Goal: Transaction & Acquisition: Purchase product/service

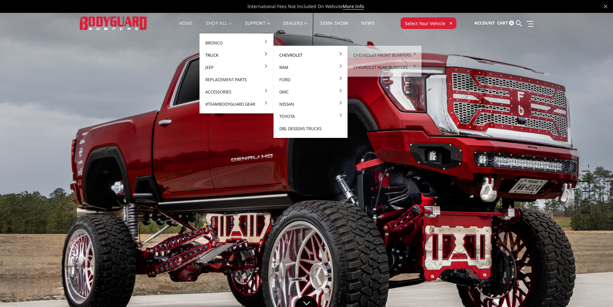
click at [287, 55] on link "Chevrolet" at bounding box center [310, 55] width 69 height 12
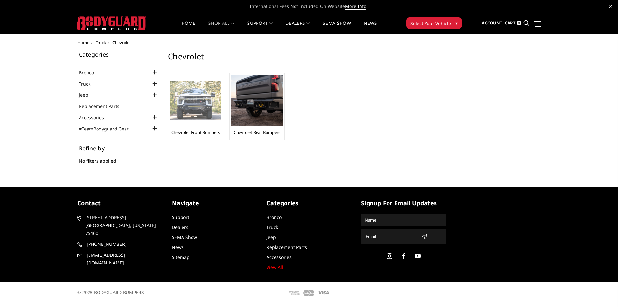
click at [203, 125] on div at bounding box center [196, 101] width 52 height 52
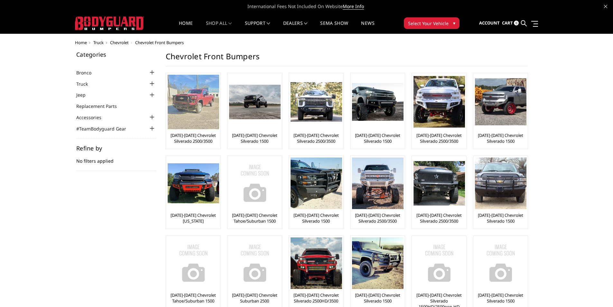
click at [198, 138] on link "[DATE]-[DATE] Chevrolet Silverado 2500/3500" at bounding box center [193, 138] width 51 height 12
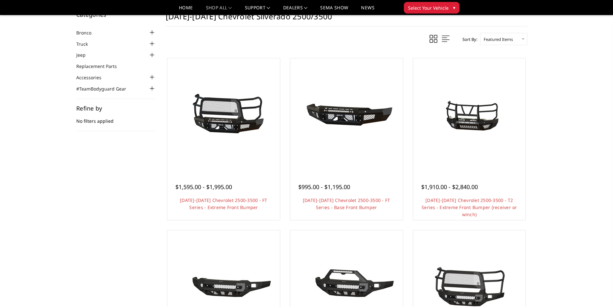
scroll to position [32, 0]
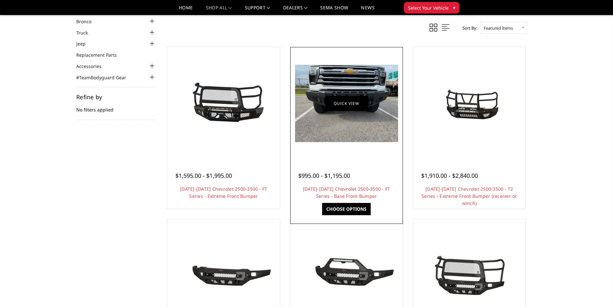
click at [357, 106] on link "Quick view" at bounding box center [346, 103] width 43 height 15
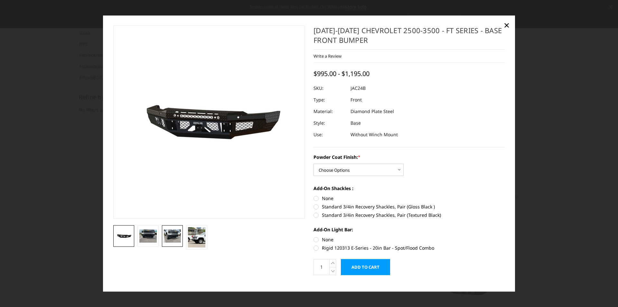
click at [172, 236] on img at bounding box center [172, 236] width 17 height 13
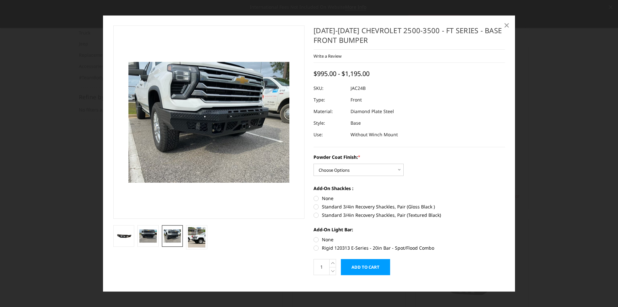
click at [506, 25] on span "×" at bounding box center [507, 25] width 6 height 14
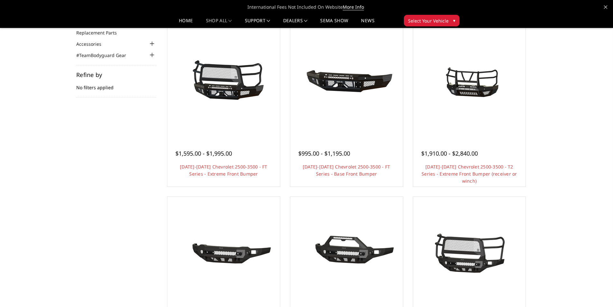
scroll to position [64, 0]
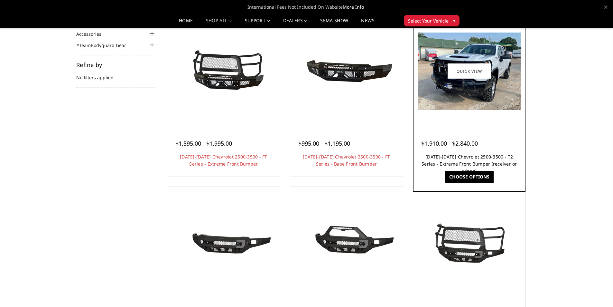
click at [467, 154] on link "[DATE]-[DATE] Chevrolet 2500-3500 - T2 Series - Extreme Front Bumper (receiver …" at bounding box center [470, 164] width 96 height 20
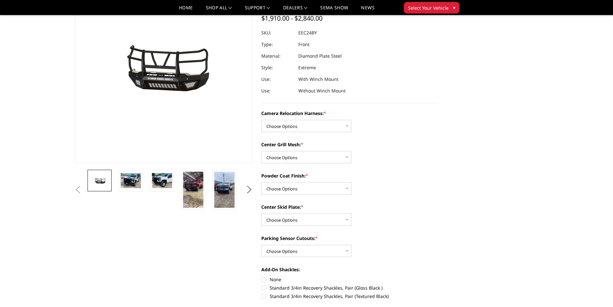
scroll to position [64, 0]
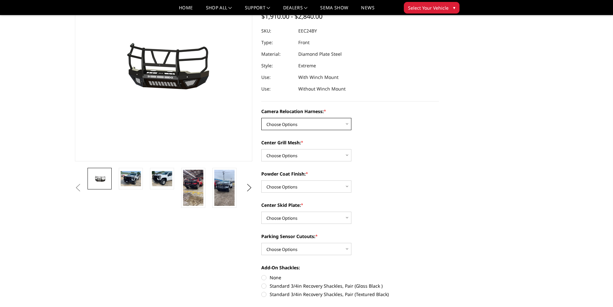
click at [348, 124] on select "Choose Options Without camera harness With camera harness" at bounding box center [306, 124] width 90 height 12
select select "3731"
click at [261, 118] on select "Choose Options Without camera harness With camera harness" at bounding box center [306, 124] width 90 height 12
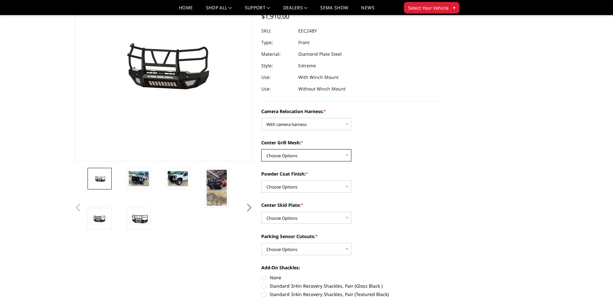
click at [347, 154] on select "Choose Options Without expanded metal With expanded metal" at bounding box center [306, 155] width 90 height 12
select select "3730"
click at [261, 149] on select "Choose Options Without expanded metal With expanded metal" at bounding box center [306, 155] width 90 height 12
click at [348, 186] on select "Choose Options Textured Black Powder Coat Gloss Black Powder Coat Bare Metal" at bounding box center [306, 186] width 90 height 12
select select "3728"
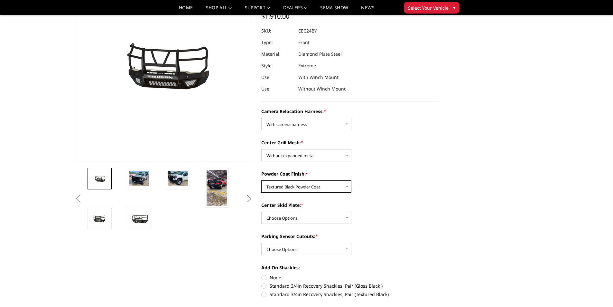
click at [261, 180] on select "Choose Options Textured Black Powder Coat Gloss Black Powder Coat Bare Metal" at bounding box center [306, 186] width 90 height 12
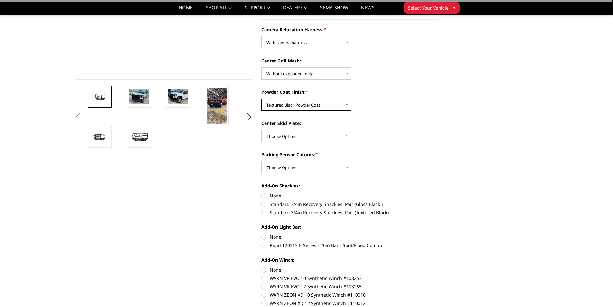
scroll to position [161, 0]
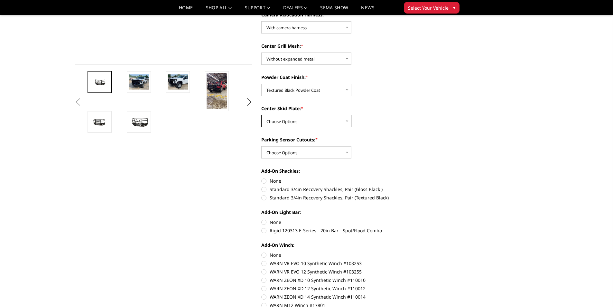
click at [348, 121] on select "Choose Options Winch Mount Skid Plate Standard Skid Plate (included) 2" Receive…" at bounding box center [306, 121] width 90 height 12
click at [261, 115] on select "Choose Options Winch Mount Skid Plate Standard Skid Plate (included) 2" Receive…" at bounding box center [306, 121] width 90 height 12
click at [347, 121] on select "Choose Options Winch Mount Skid Plate Standard Skid Plate (included) 2" Receive…" at bounding box center [306, 121] width 90 height 12
select select "3723"
click at [261, 115] on select "Choose Options Winch Mount Skid Plate Standard Skid Plate (included) 2" Receive…" at bounding box center [306, 121] width 90 height 12
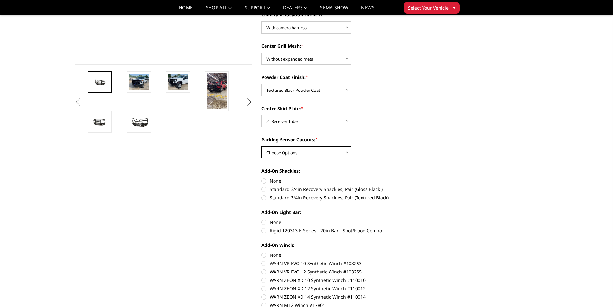
click at [346, 151] on select "Choose Options Yes - With Parking Sensor Cutouts" at bounding box center [306, 152] width 90 height 12
select select "3722"
click at [261, 146] on select "Choose Options Yes - With Parking Sensor Cutouts" at bounding box center [306, 152] width 90 height 12
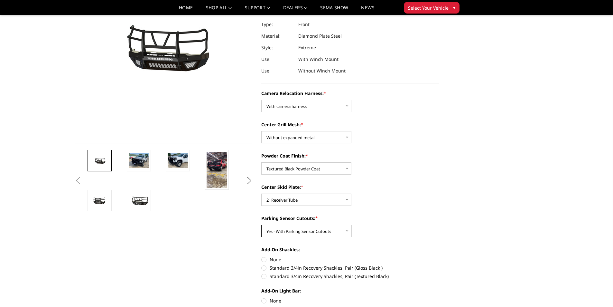
scroll to position [32, 0]
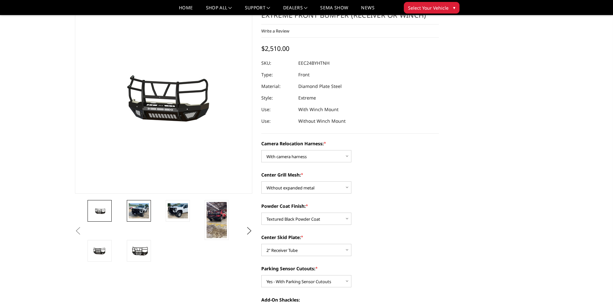
click at [134, 211] on img at bounding box center [139, 210] width 20 height 15
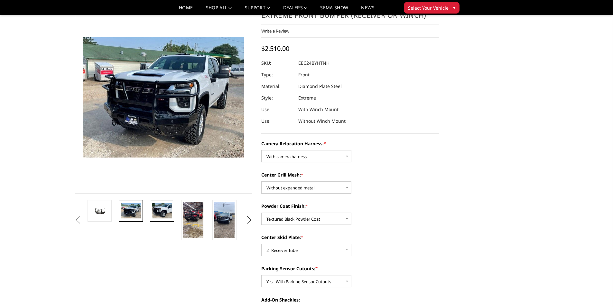
click at [158, 209] on img at bounding box center [162, 210] width 20 height 15
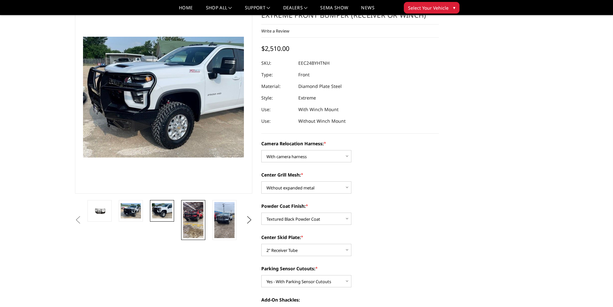
click at [190, 212] on img at bounding box center [193, 220] width 20 height 36
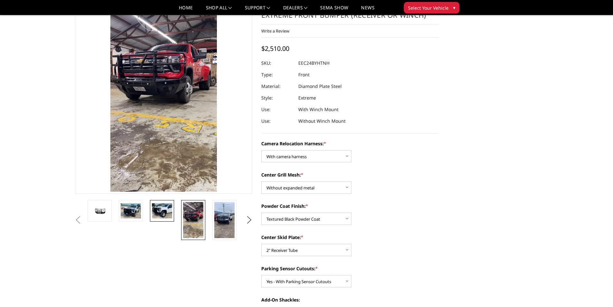
click at [157, 213] on img at bounding box center [162, 210] width 20 height 15
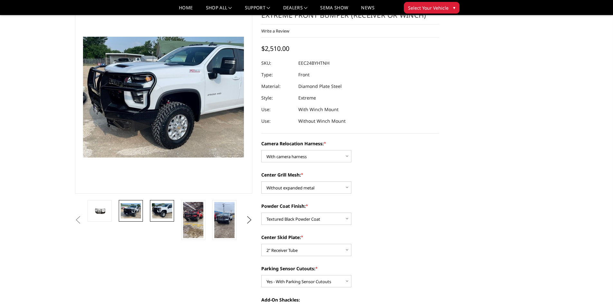
click at [135, 208] on img at bounding box center [131, 210] width 20 height 15
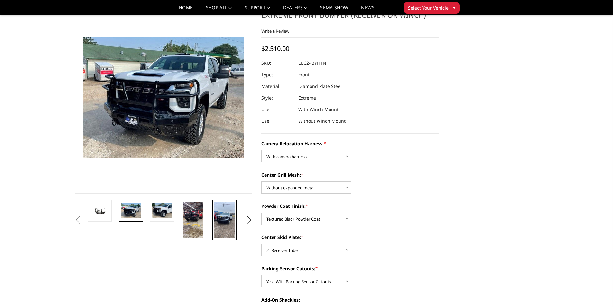
click at [225, 213] on img at bounding box center [224, 220] width 20 height 36
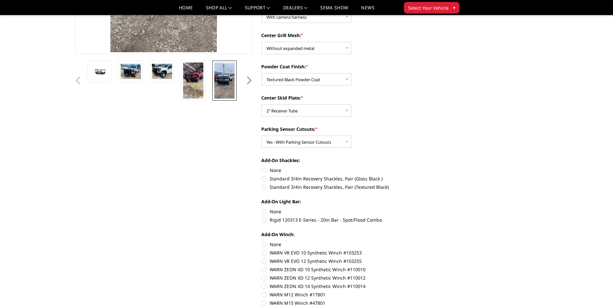
scroll to position [193, 0]
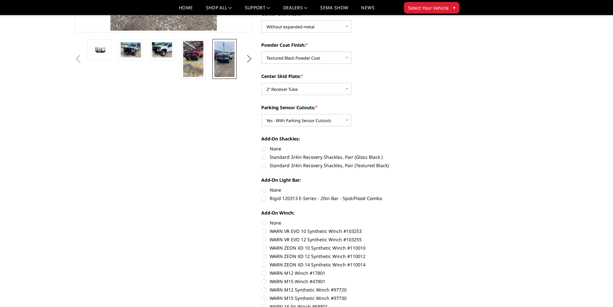
click at [265, 165] on label "Standard 3/4in Recovery Shackles, Pair (Textured Black)" at bounding box center [350, 165] width 178 height 7
click at [439, 154] on input "Standard 3/4in Recovery Shackles, Pair (Textured Black)" at bounding box center [439, 154] width 0 height 0
radio input "true"
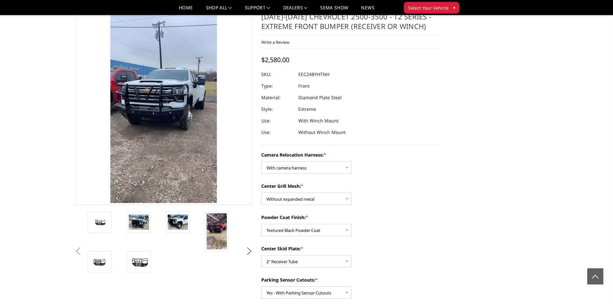
scroll to position [0, 0]
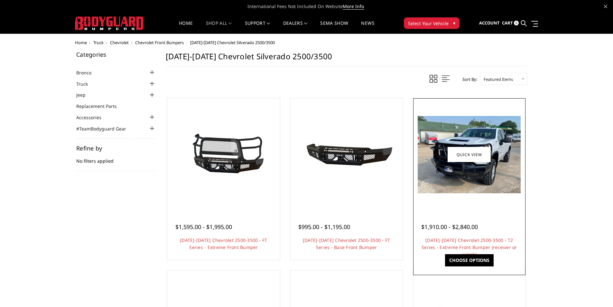
click at [474, 166] on img at bounding box center [469, 154] width 103 height 77
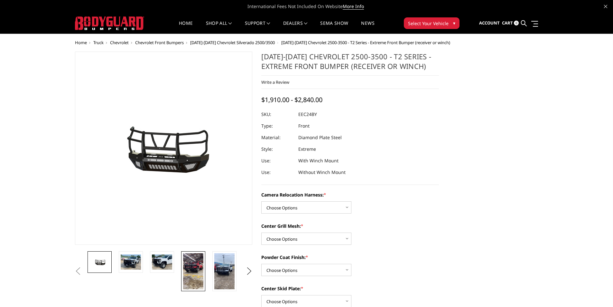
click at [190, 264] on img at bounding box center [193, 271] width 20 height 36
